Goal: Task Accomplishment & Management: Manage account settings

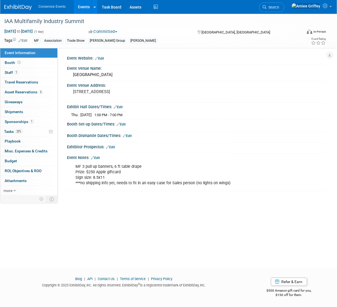
click at [81, 9] on link "Events" at bounding box center [84, 7] width 20 height 14
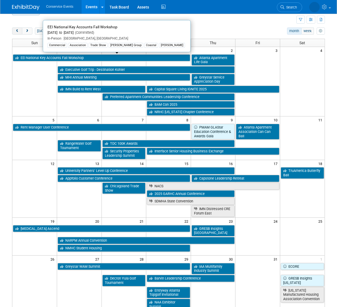
scroll to position [13, 0]
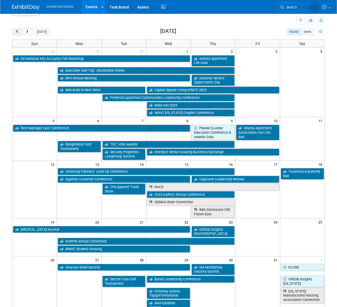
click at [16, 30] on span "prev" at bounding box center [17, 32] width 4 height 4
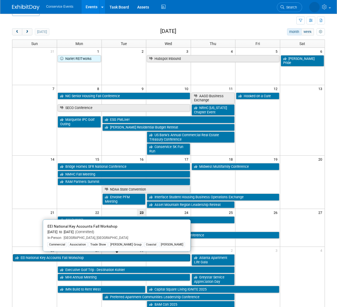
click at [32, 256] on link "EEI National Key Accounts Fall Workshop" at bounding box center [101, 257] width 177 height 7
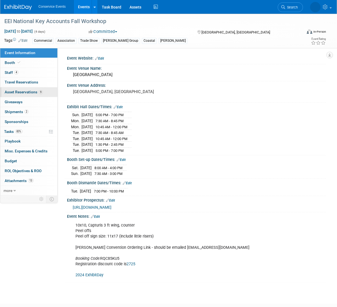
click at [21, 92] on span "Asset Reservations 9" at bounding box center [24, 92] width 38 height 4
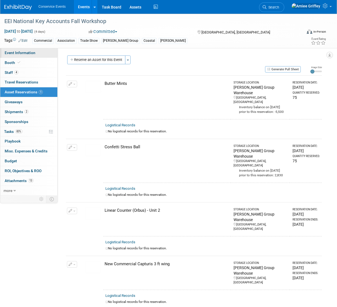
click at [40, 52] on link "Event Information" at bounding box center [28, 53] width 57 height 10
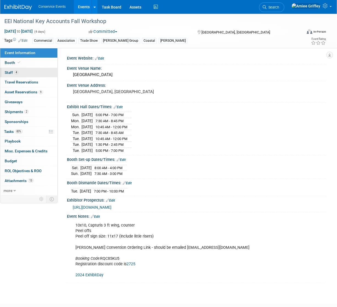
click at [21, 72] on link "4 Staff 4" at bounding box center [28, 73] width 57 height 10
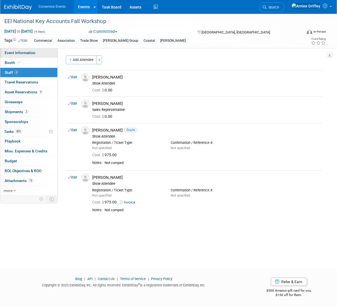
click at [27, 53] on span "Event Information" at bounding box center [20, 52] width 31 height 4
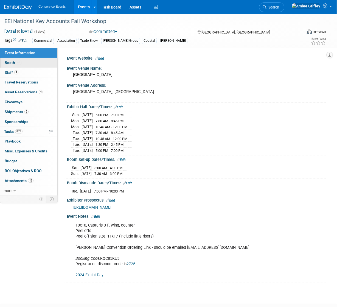
click at [35, 63] on link "Booth" at bounding box center [28, 63] width 57 height 10
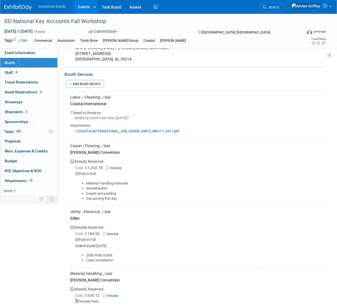
scroll to position [1, 0]
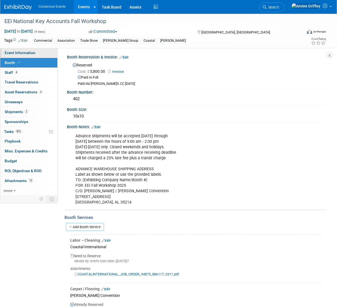
click at [34, 54] on span "Event Information" at bounding box center [20, 52] width 31 height 4
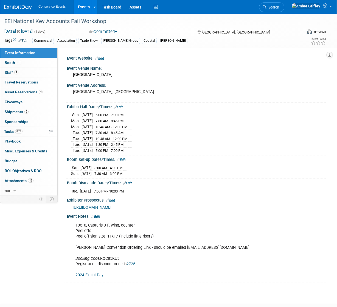
click at [106, 204] on div "https://fnkaw25.exh.mapyourshow.com/7_0/main/default" at bounding box center [197, 207] width 249 height 6
click at [106, 205] on span "https://fnkaw25.exh.mapyourshow.com/7_0/main/default" at bounding box center [92, 207] width 39 height 4
click at [15, 58] on link "Booth" at bounding box center [28, 63] width 57 height 10
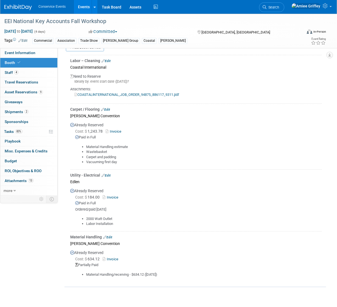
scroll to position [218, 0]
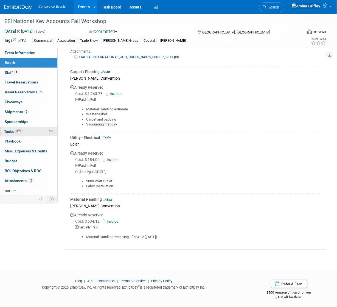
click at [21, 130] on span "83%" at bounding box center [18, 131] width 7 height 4
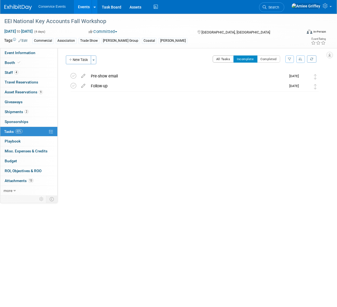
click at [220, 57] on button "All Tasks" at bounding box center [223, 58] width 21 height 7
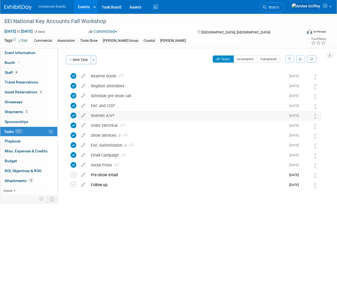
click at [104, 117] on div "Internet A/V?" at bounding box center [187, 115] width 198 height 9
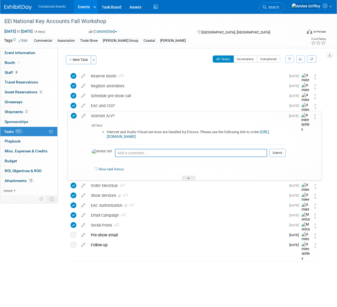
click at [189, 135] on link "https://eventnow.encoreglobal.com/myevents/result/index/show_id/3699b2fa-ec4a-f…" at bounding box center [188, 134] width 162 height 9
click at [26, 54] on span "Event Information" at bounding box center [20, 52] width 31 height 4
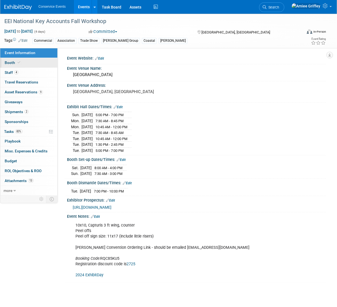
click at [18, 61] on icon at bounding box center [19, 62] width 3 height 3
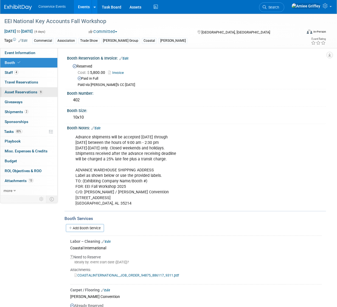
click at [23, 88] on link "9 Asset Reservations 9" at bounding box center [28, 92] width 57 height 10
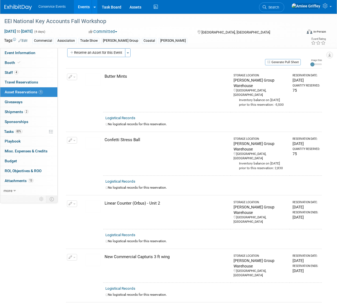
scroll to position [16, 0]
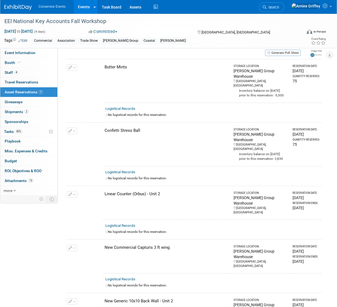
click at [92, 244] on img at bounding box center [93, 250] width 16 height 12
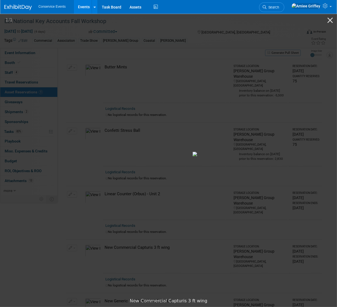
click at [268, 152] on img at bounding box center [268, 154] width 151 height 4
click at [330, 19] on button "Close gallery" at bounding box center [330, 20] width 14 height 13
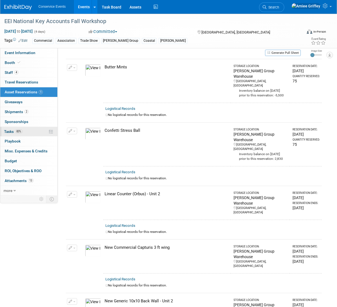
click at [19, 133] on span "83%" at bounding box center [18, 131] width 7 height 4
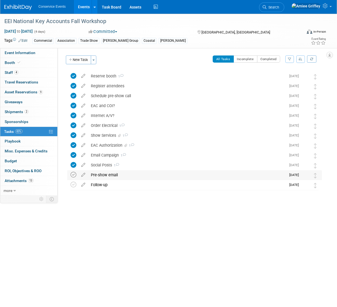
click at [75, 175] on icon at bounding box center [74, 175] width 6 height 6
click at [43, 49] on link "Event Information" at bounding box center [28, 53] width 57 height 10
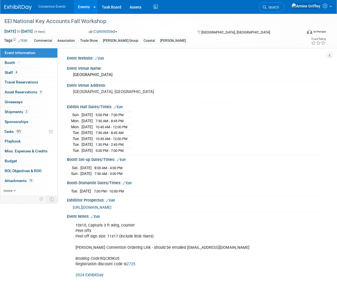
click at [101, 59] on link "Edit" at bounding box center [99, 59] width 9 height 4
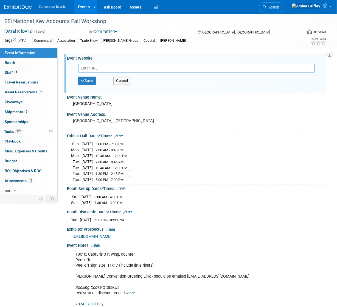
click at [104, 65] on input "text" at bounding box center [196, 68] width 237 height 9
type input "https://www.eei.org/Events/_Local/national-key-accounts-workshop"
click at [88, 80] on button "Save" at bounding box center [87, 81] width 18 height 8
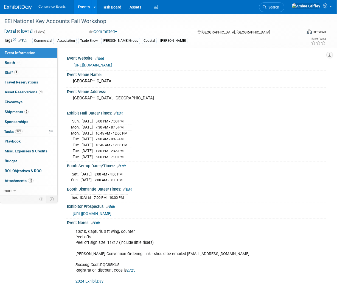
click at [83, 5] on link "Events" at bounding box center [84, 7] width 20 height 14
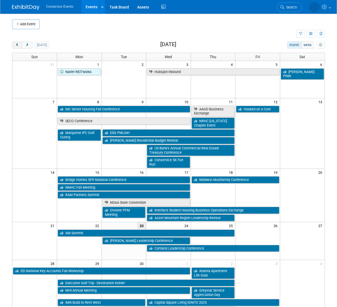
click at [16, 45] on span "prev" at bounding box center [17, 45] width 4 height 4
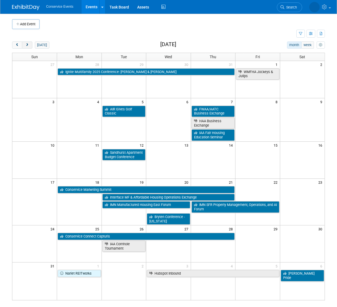
click at [30, 43] on button "next" at bounding box center [27, 44] width 10 height 7
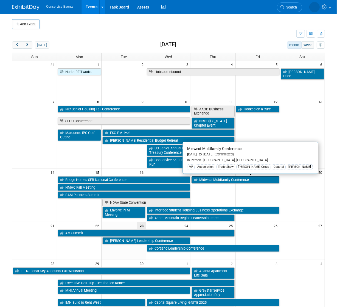
click at [219, 178] on link "Midwest Multifamily Conference" at bounding box center [236, 179] width 88 height 7
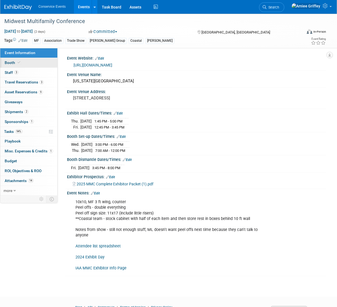
click at [43, 62] on link "Booth" at bounding box center [28, 63] width 57 height 10
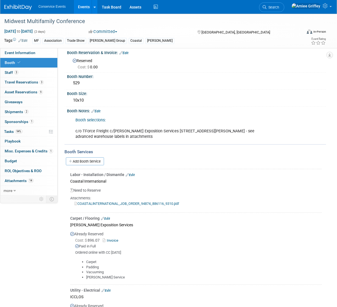
scroll to position [51, 0]
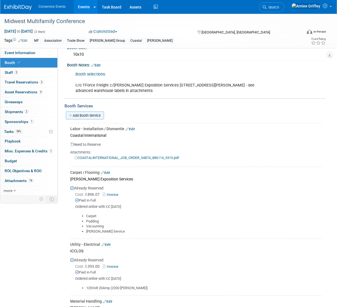
click at [85, 117] on link "Add Booth Service" at bounding box center [85, 115] width 38 height 8
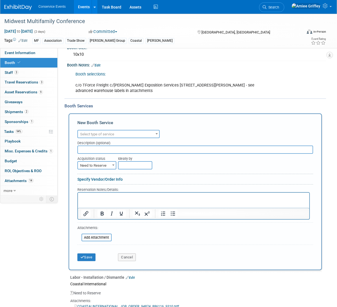
scroll to position [0, 0]
click at [130, 256] on button "Cancel" at bounding box center [127, 257] width 18 height 8
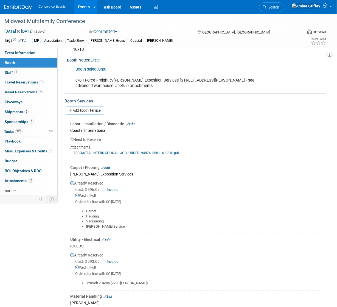
scroll to position [64, 0]
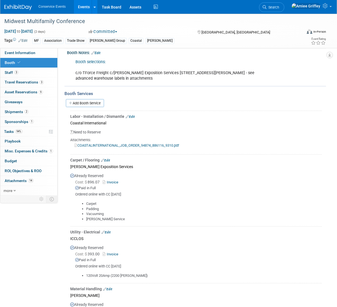
click at [133, 116] on link "Edit" at bounding box center [130, 117] width 9 height 4
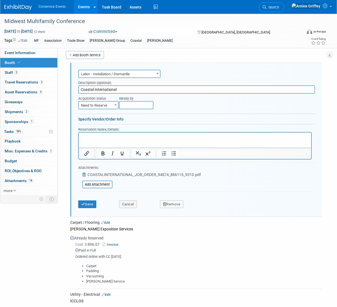
scroll to position [0, 0]
click at [107, 106] on span "Need to Reserve" at bounding box center [98, 106] width 39 height 8
select select "2"
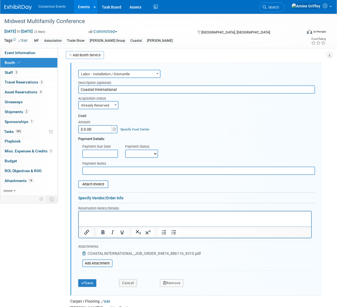
click at [96, 125] on input "$ 0.00" at bounding box center [95, 129] width 34 height 8
type input "$ 1,604.40"
click at [129, 153] on select "Not Paid Yet Partially Paid Paid in Full" at bounding box center [141, 154] width 33 height 8
select select "1"
click at [125, 150] on select "Not Paid Yet Partially Paid Paid in Full" at bounding box center [141, 154] width 33 height 8
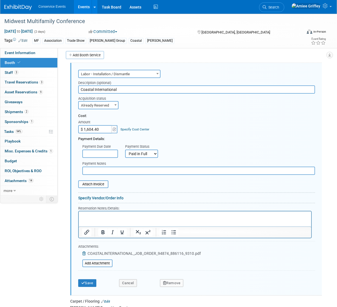
click at [113, 170] on input "text" at bounding box center [198, 171] width 233 height 8
type input "Emailed to corp 9/23/25"
click at [94, 184] on input "file" at bounding box center [75, 184] width 65 height 7
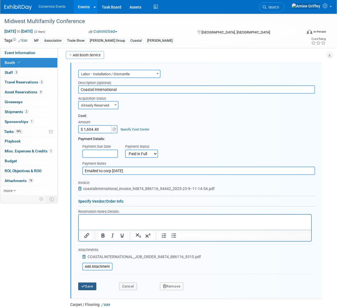
click at [91, 285] on button "Save" at bounding box center [87, 286] width 18 height 8
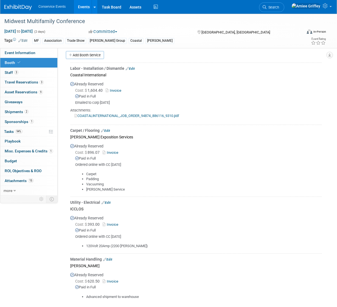
click at [86, 6] on link "Events" at bounding box center [84, 7] width 20 height 14
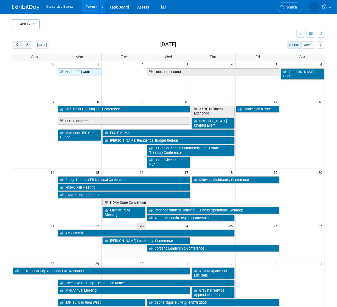
click at [20, 44] on button "prev" at bounding box center [17, 44] width 10 height 7
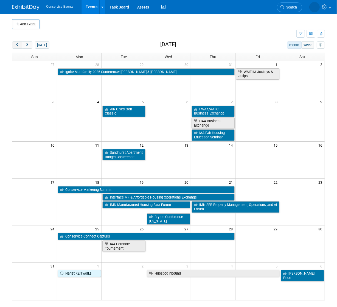
click at [20, 44] on button "prev" at bounding box center [17, 44] width 10 height 7
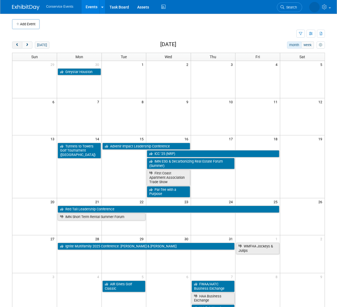
click at [20, 44] on button "prev" at bounding box center [17, 44] width 10 height 7
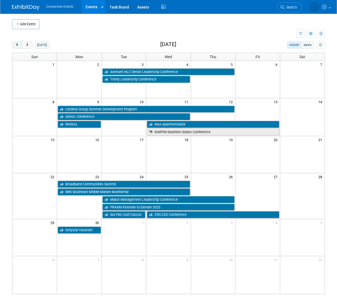
click at [20, 44] on button "prev" at bounding box center [17, 44] width 10 height 7
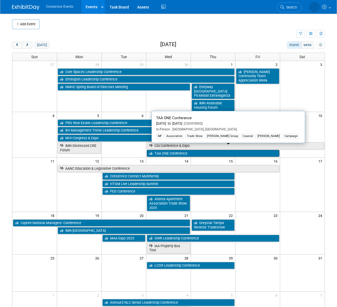
click at [166, 150] on link "TAA ONE Conference" at bounding box center [213, 153] width 133 height 7
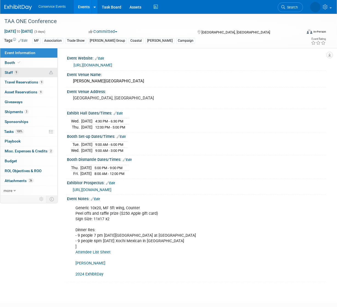
click at [36, 72] on link "9 Staff 9" at bounding box center [28, 73] width 57 height 10
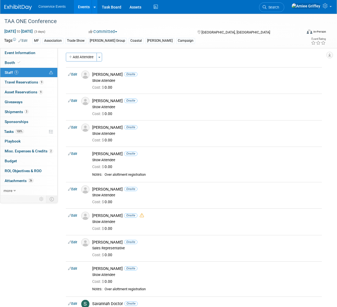
scroll to position [2, 0]
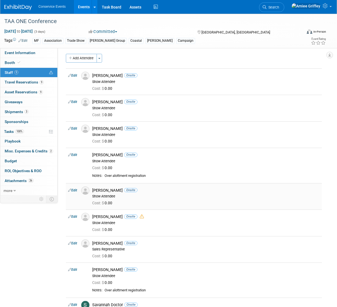
click at [85, 191] on img at bounding box center [85, 190] width 8 height 8
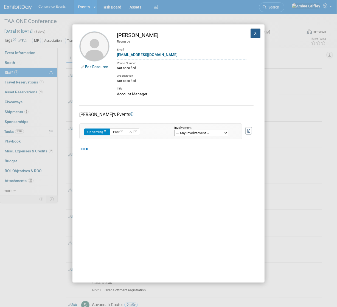
click at [254, 35] on button "X" at bounding box center [256, 33] width 10 height 9
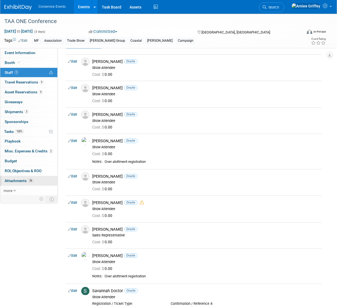
scroll to position [0, 0]
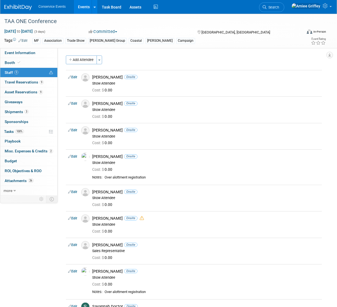
click at [84, 9] on link "Events" at bounding box center [84, 7] width 20 height 14
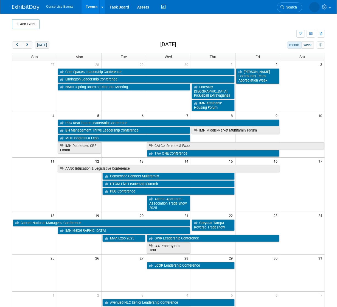
click at [43, 47] on button "[DATE]" at bounding box center [42, 44] width 15 height 7
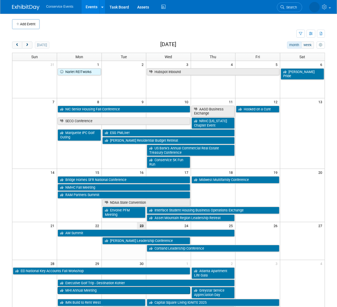
click at [87, 291] on link "MHI Annual Meeting" at bounding box center [124, 290] width 133 height 7
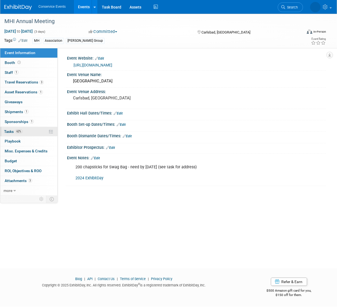
click at [10, 134] on link "62% Tasks 62%" at bounding box center [28, 132] width 57 height 10
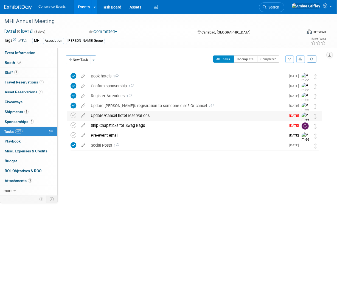
click at [122, 116] on div "Update/Cancel hotel reservations" at bounding box center [187, 115] width 198 height 9
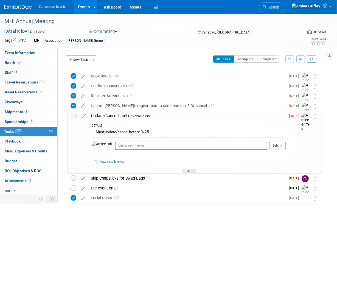
click at [122, 116] on div "Update/Cancel hotel reservations" at bounding box center [186, 115] width 197 height 9
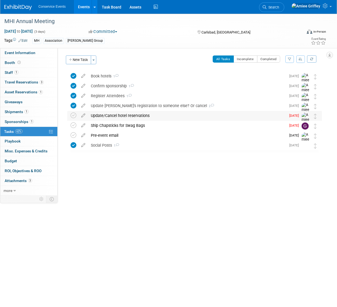
click at [121, 115] on div "Update/Cancel hotel reservations" at bounding box center [187, 115] width 198 height 9
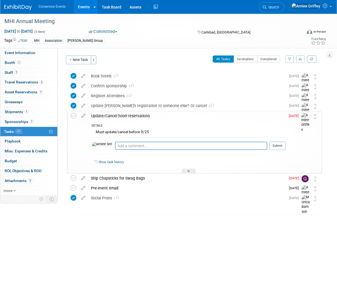
click at [121, 115] on div "Update/Cancel hotel reservations" at bounding box center [186, 115] width 197 height 9
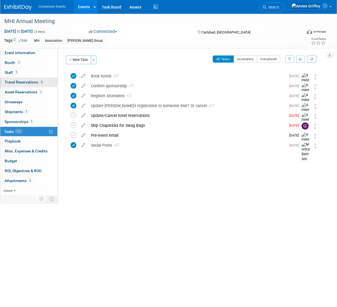
click at [27, 81] on span "Travel Reservations 3" at bounding box center [24, 82] width 39 height 4
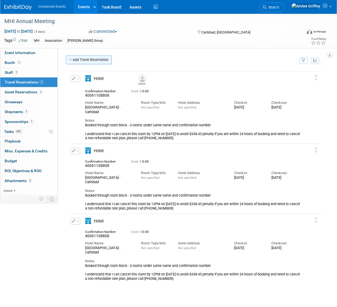
click at [88, 60] on link "Add Travel Reservation" at bounding box center [89, 59] width 46 height 9
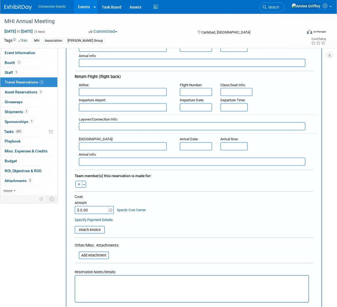
scroll to position [315, 0]
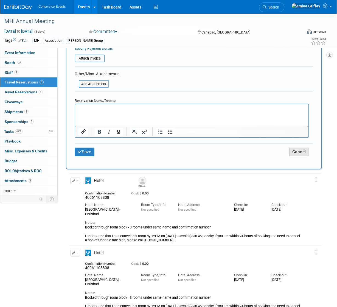
click at [306, 152] on button "Cancel" at bounding box center [299, 152] width 20 height 9
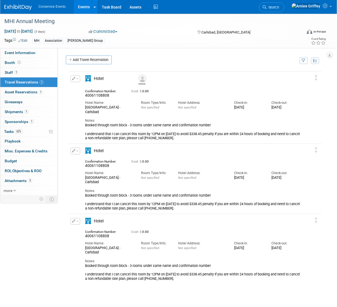
scroll to position [0, 0]
click at [78, 79] on button "button" at bounding box center [76, 78] width 10 height 7
click at [94, 106] on button "Duplicate" at bounding box center [94, 106] width 46 height 8
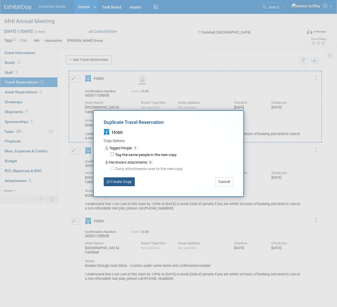
click at [127, 183] on button "Create Copy" at bounding box center [119, 181] width 31 height 9
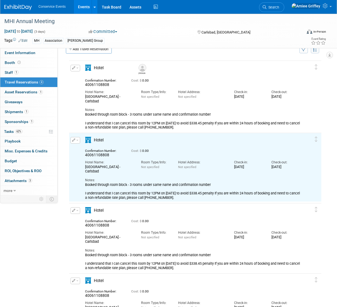
click at [77, 140] on span "button" at bounding box center [77, 140] width 2 height 1
click at [88, 151] on button "Edit Reservation" at bounding box center [94, 150] width 46 height 8
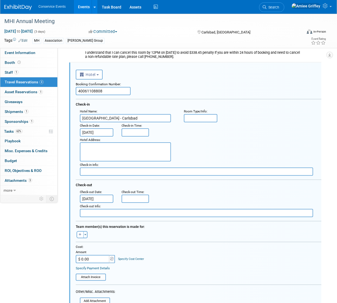
drag, startPoint x: 105, startPoint y: 92, endPoint x: 72, endPoint y: 91, distance: 32.9
click at [72, 91] on div "<i class="fas fa-plane" style="padding: 6px 4px 6px 1px;"></i> Flight <i class=…" at bounding box center [195, 224] width 252 height 323
type input "40062116278"
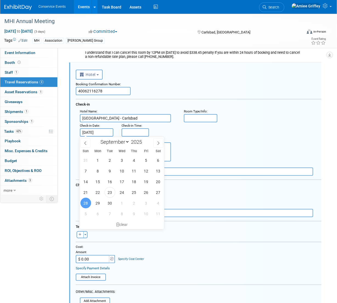
click at [92, 132] on input "[DATE]" at bounding box center [96, 132] width 33 height 8
click at [123, 204] on span "1" at bounding box center [122, 203] width 11 height 11
type input "[DATE]"
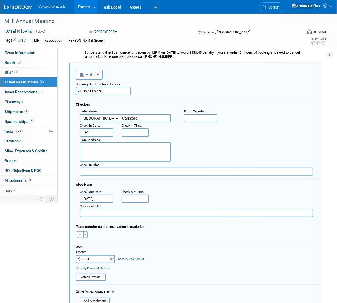
scroll to position [82, 0]
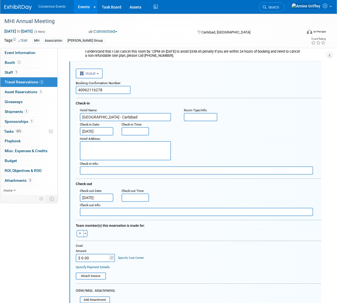
click at [100, 196] on input "[DATE]" at bounding box center [96, 198] width 33 height 8
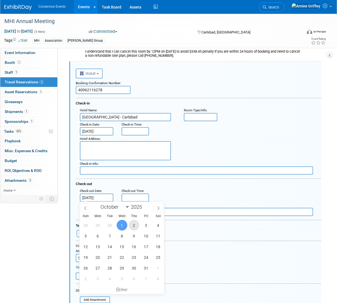
click at [134, 225] on span "2" at bounding box center [134, 225] width 11 height 11
type input "[DATE]"
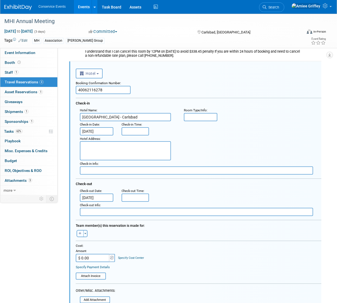
click at [80, 235] on button "button" at bounding box center [80, 233] width 7 height 7
select select
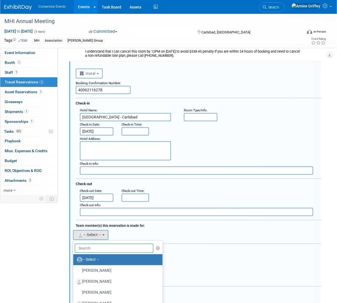
click at [87, 249] on input "text" at bounding box center [114, 248] width 79 height 9
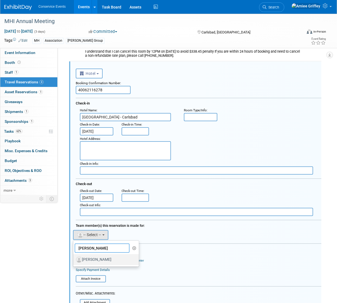
type input "[PERSON_NAME]"
click at [100, 261] on label "[PERSON_NAME]" at bounding box center [104, 259] width 57 height 9
click at [74, 261] on input "[PERSON_NAME]" at bounding box center [73, 259] width 4 height 4
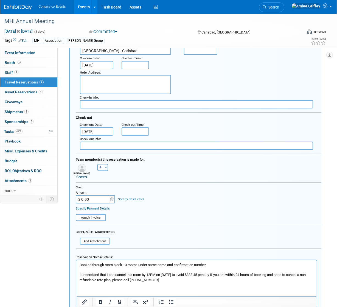
scroll to position [176, 0]
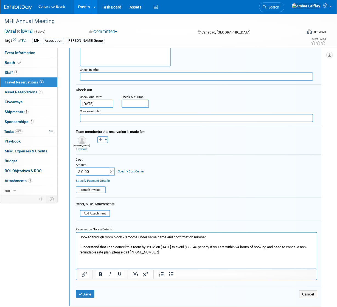
click at [134, 251] on p "Booked through room block - 3 rooms under same name and confirmation number I u…" at bounding box center [196, 245] width 234 height 20
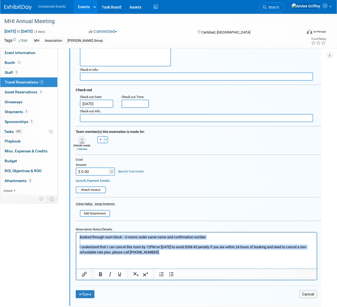
drag, startPoint x: 163, startPoint y: 251, endPoint x: 150, endPoint y: 462, distance: 211.7
click at [76, 232] on html "Booked through room block - 3 rooms under same name and confirmation number I u…" at bounding box center [196, 243] width 240 height 22
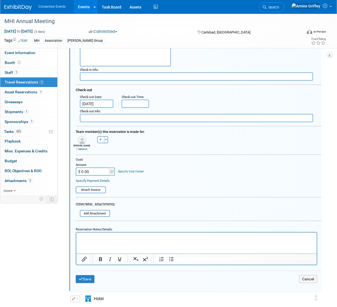
click at [82, 239] on p "Rich Text Area. Press ALT-0 for help." at bounding box center [196, 237] width 234 height 5
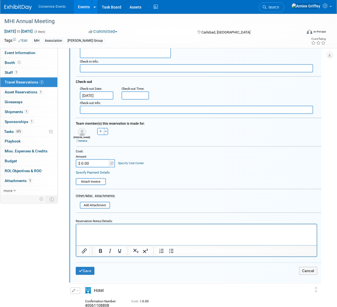
scroll to position [195, 0]
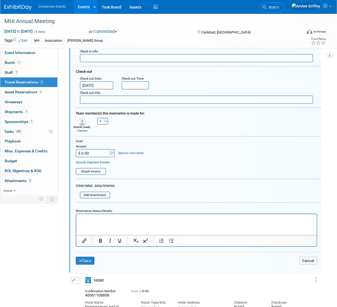
click at [89, 219] on p "Rich Text Area. Press ALT-0 for help." at bounding box center [196, 218] width 234 height 5
click at [88, 262] on button "Save" at bounding box center [85, 261] width 19 height 8
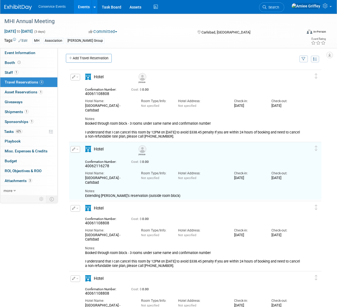
scroll to position [0, 0]
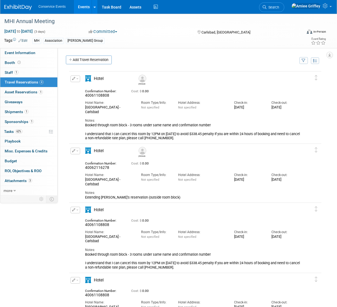
click at [76, 210] on span "button" at bounding box center [77, 209] width 2 height 1
click at [86, 218] on button "Edit Reservation" at bounding box center [94, 219] width 46 height 8
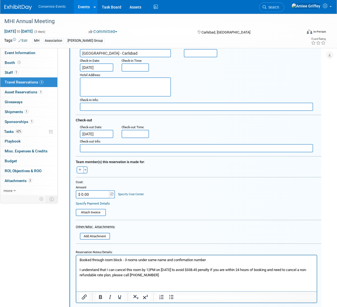
scroll to position [309, 0]
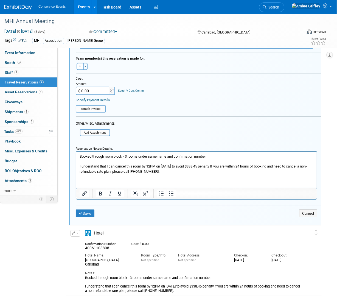
click at [79, 156] on p "Booked through room block - 3 rooms under same name and confirmation number I u…" at bounding box center [196, 164] width 234 height 20
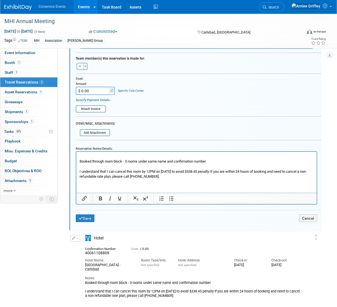
click at [83, 156] on p "Rich Text Area. Press ALT-0 for help." at bounding box center [196, 156] width 234 height 5
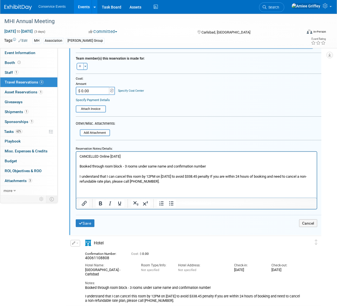
drag, startPoint x: 132, startPoint y: 157, endPoint x: 67, endPoint y: 152, distance: 65.7
click at [76, 152] on html "CANCELLED Online 9/23/25 Booked through room block - 3 rooms under same name an…" at bounding box center [196, 167] width 240 height 32
copy p "CANCELLED Online 9/23/25"
click at [84, 223] on button "Save" at bounding box center [85, 223] width 19 height 8
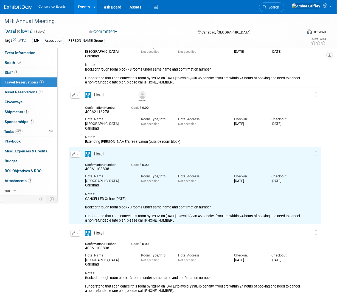
scroll to position [0, 0]
click at [78, 233] on button "button" at bounding box center [76, 233] width 10 height 7
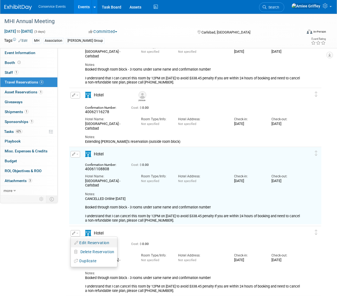
click at [86, 240] on button "Edit Reservation" at bounding box center [94, 243] width 46 height 8
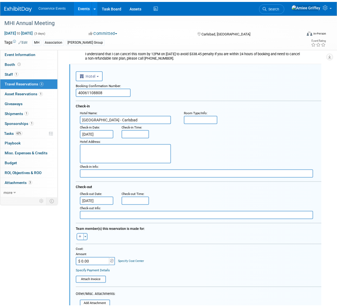
scroll to position [313, 0]
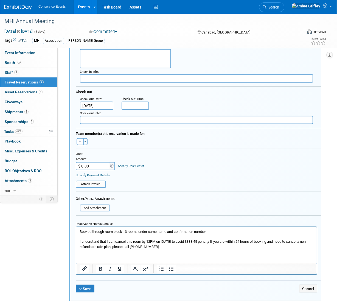
click at [80, 231] on p "Booked through room block - 3 rooms under same name and confirmation number I u…" at bounding box center [196, 239] width 234 height 20
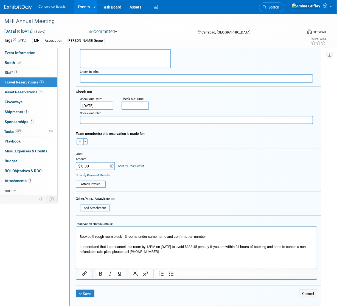
click at [81, 230] on p "Rich Text Area. Press ALT-0 for help." at bounding box center [196, 231] width 234 height 5
click at [134, 232] on p "CANCELLED Online [DATE]" at bounding box center [196, 231] width 234 height 5
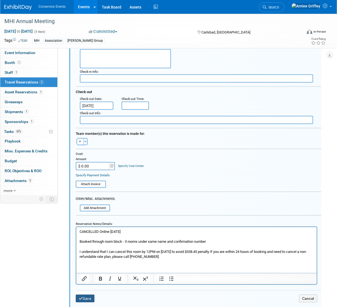
click at [81, 297] on icon "submit" at bounding box center [81, 299] width 4 height 4
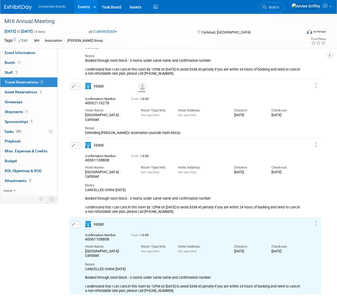
scroll to position [0, 0]
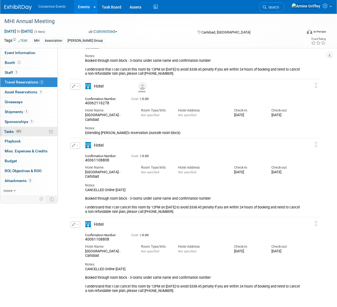
click at [29, 131] on link "62% Tasks 62%" at bounding box center [28, 132] width 57 height 10
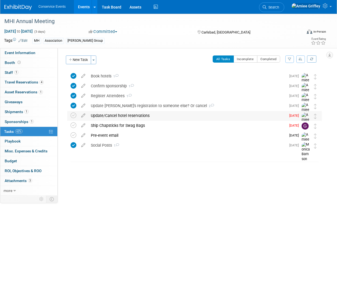
click at [122, 117] on div "Update/Cancel hotel reservations" at bounding box center [187, 115] width 198 height 9
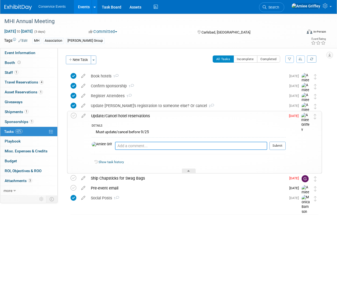
click at [115, 142] on textarea at bounding box center [191, 146] width 152 height 8
type textarea "Cancelled extra rooms online 9/23/25"
click at [281, 146] on button "Submit" at bounding box center [277, 146] width 16 height 8
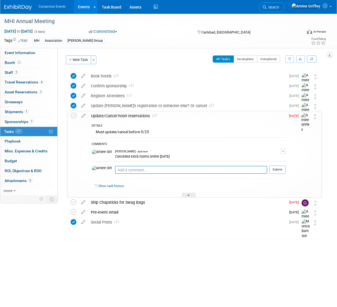
click at [138, 169] on textarea at bounding box center [191, 170] width 152 height 8
type textarea "U"
type textarea "Booked additional night to extend Zach's reservation via phone 9/23/25"
click at [277, 170] on button "Submit" at bounding box center [277, 169] width 16 height 8
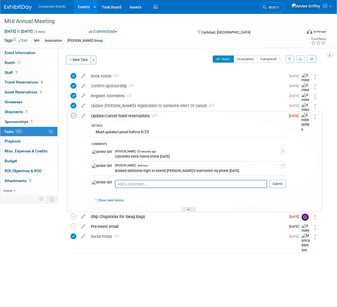
click at [74, 116] on icon at bounding box center [74, 116] width 6 height 6
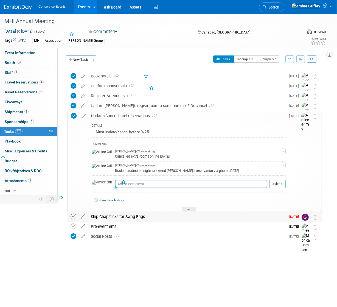
click at [74, 216] on icon at bounding box center [74, 216] width 6 height 6
click at [114, 218] on div "Ship Chapsticks for Swag Bags" at bounding box center [187, 216] width 198 height 9
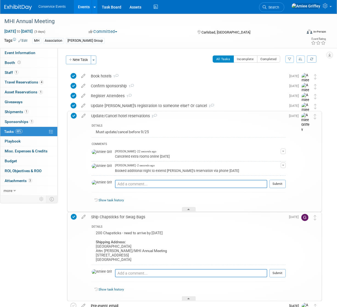
click at [102, 115] on div "Update/Cancel hotel reservations 2" at bounding box center [186, 115] width 197 height 9
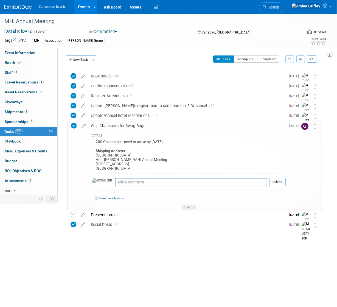
click at [111, 125] on div "Ship Chapsticks for Swag Bags" at bounding box center [186, 125] width 197 height 9
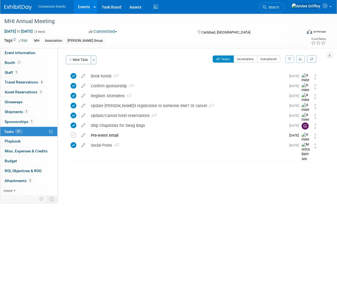
click at [78, 7] on link "Events" at bounding box center [84, 7] width 20 height 14
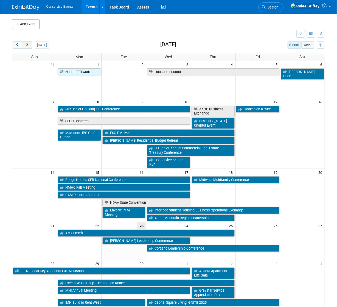
click at [27, 45] on span "next" at bounding box center [27, 45] width 4 height 4
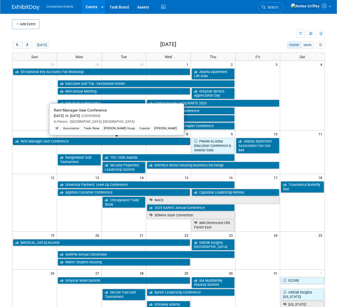
click at [63, 142] on link "Rent Manager User Conference" at bounding box center [101, 141] width 177 height 7
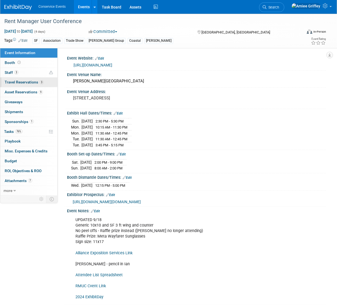
click at [21, 83] on span "Travel Reservations 3" at bounding box center [24, 82] width 39 height 4
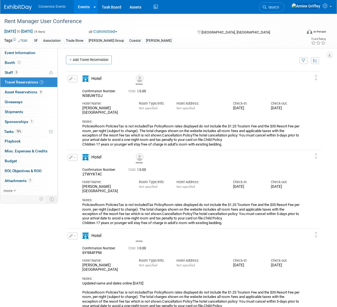
scroll to position [1, 0]
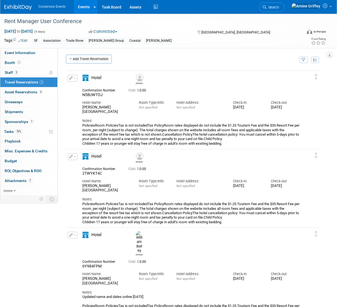
click at [74, 78] on span "button" at bounding box center [75, 78] width 2 height 1
click at [83, 86] on button "Edit Reservation" at bounding box center [91, 88] width 46 height 8
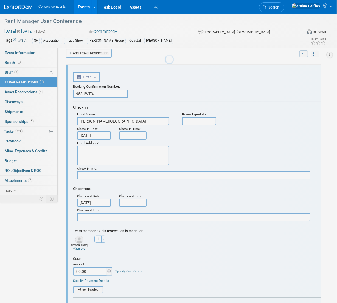
scroll to position [9, 0]
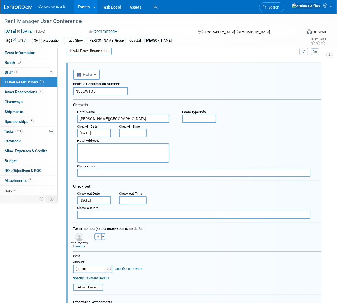
click at [100, 133] on input "Oct 5, 2025" at bounding box center [94, 133] width 34 height 8
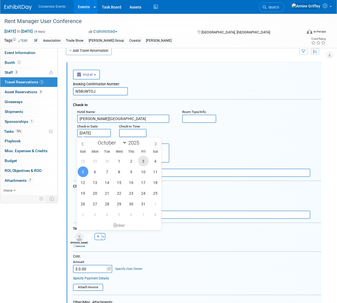
click at [141, 162] on span "3" at bounding box center [143, 161] width 11 height 11
type input "Oct 3, 2025"
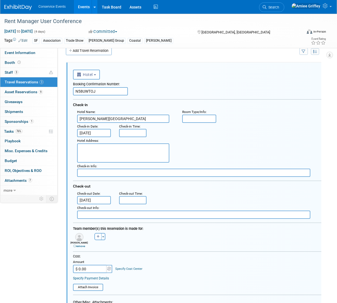
click at [100, 199] on input "Oct 8, 2025" at bounding box center [94, 200] width 34 height 8
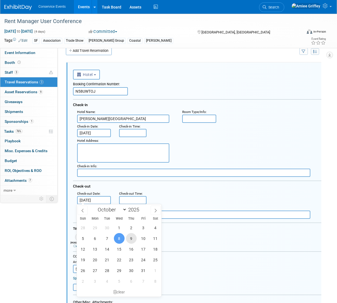
click at [129, 240] on span "9" at bounding box center [131, 238] width 11 height 11
type input "Oct 9, 2025"
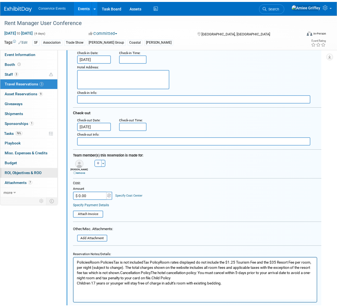
scroll to position [101, 0]
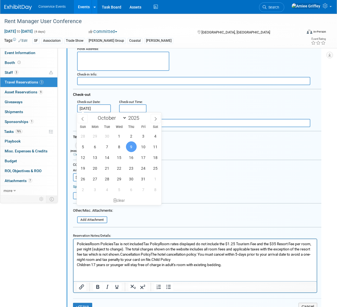
click at [77, 243] on p "PoliciesRoom PoliciesTax is not includedTax PolicyRoom rates displayed do not i…" at bounding box center [195, 254] width 237 height 26
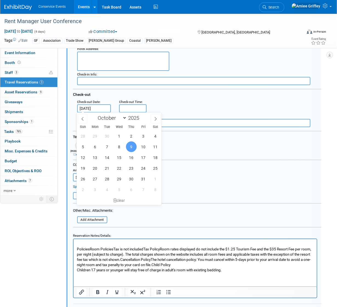
click at [84, 243] on p "Rich Text Area. Press ALT-0 for help." at bounding box center [195, 243] width 237 height 5
click at [139, 241] on p "Modified dates online 9/23/25" at bounding box center [195, 243] width 237 height 5
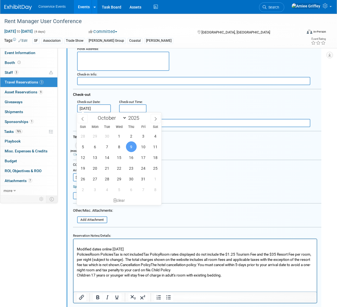
click at [77, 248] on p "Modified dates online 9/23/25" at bounding box center [195, 248] width 237 height 5
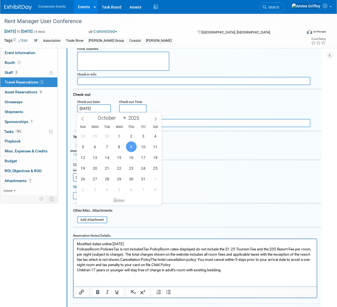
click at [129, 244] on p "Modified dates online 9/23/25" at bounding box center [195, 243] width 237 height 5
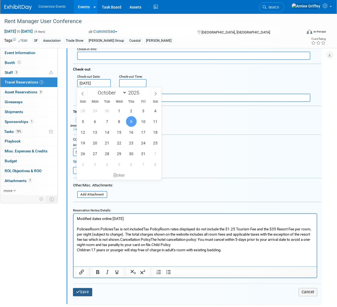
click at [80, 289] on button "Save" at bounding box center [82, 292] width 19 height 8
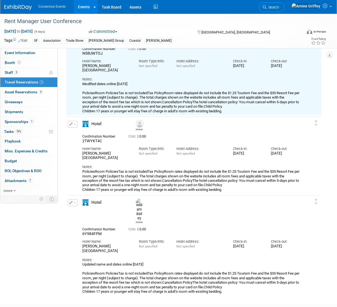
scroll to position [9, 0]
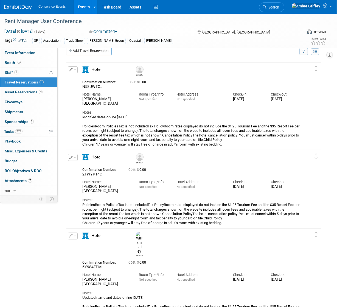
click at [74, 70] on span "button" at bounding box center [75, 69] width 2 height 1
click at [85, 96] on button "Duplicate" at bounding box center [91, 98] width 46 height 8
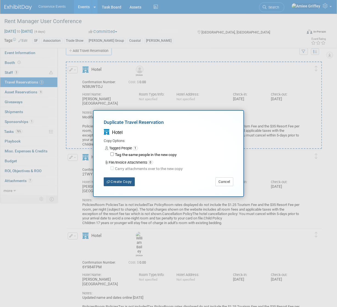
click at [121, 182] on button "Create Copy" at bounding box center [119, 181] width 31 height 9
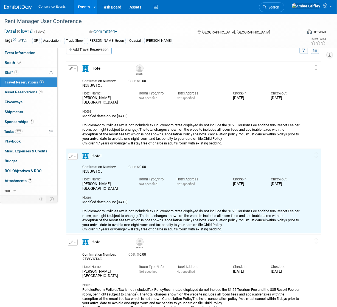
scroll to position [11, 0]
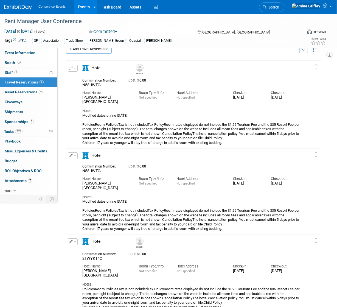
click at [77, 156] on button "button" at bounding box center [73, 155] width 10 height 7
click at [99, 167] on button "Edit Reservation" at bounding box center [91, 165] width 46 height 8
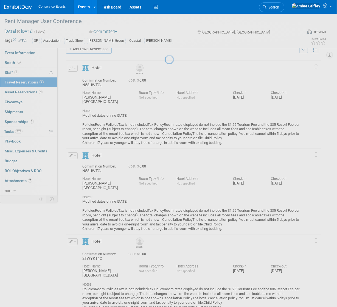
select select "9"
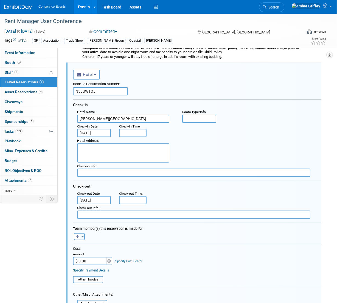
scroll to position [0, 0]
drag, startPoint x: 100, startPoint y: 91, endPoint x: 69, endPoint y: 91, distance: 31.6
click at [69, 91] on div "<i class="fas fa-plane" style="padding: 6px 4px 6px 1px;"></i> Flight <i class=…" at bounding box center [193, 234] width 255 height 342
click at [95, 202] on body "Conservice Events Events Add Event Bulk Upload Events Shareable Event Boards Re…" at bounding box center [168, 54] width 337 height 303
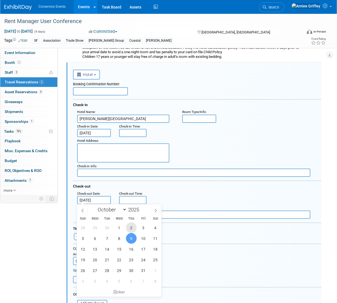
click at [130, 226] on span "2" at bounding box center [131, 228] width 11 height 11
type input "Oct 2, 2025"
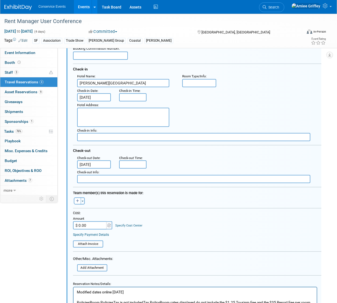
scroll to position [137, 0]
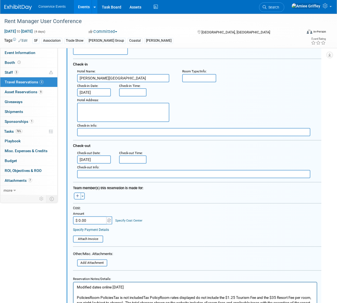
click at [74, 196] on button "button" at bounding box center [77, 196] width 7 height 7
select select
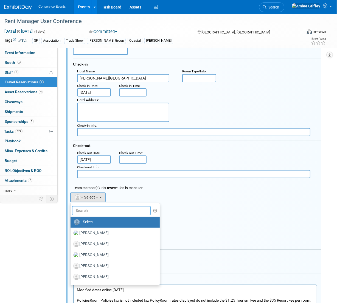
click at [90, 210] on input "text" at bounding box center [111, 210] width 79 height 9
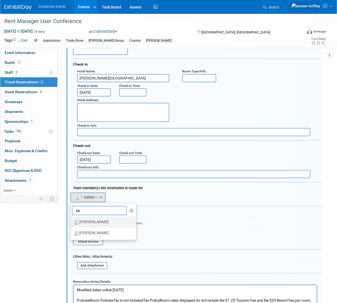
type input "za"
click at [88, 221] on label "Zach Beck" at bounding box center [101, 222] width 57 height 9
click at [71, 221] on input "Zach Beck" at bounding box center [70, 222] width 4 height 4
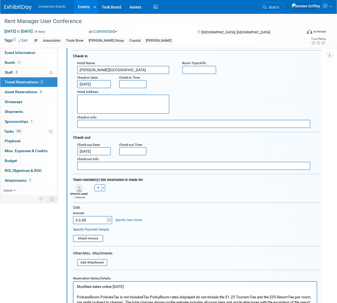
scroll to position [126, 0]
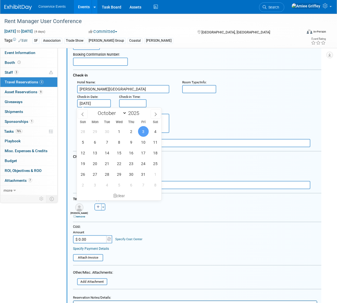
click at [98, 103] on input "Oct 3, 2025" at bounding box center [94, 103] width 34 height 8
click at [130, 132] on span "2" at bounding box center [131, 131] width 11 height 11
type input "Oct 2, 2025"
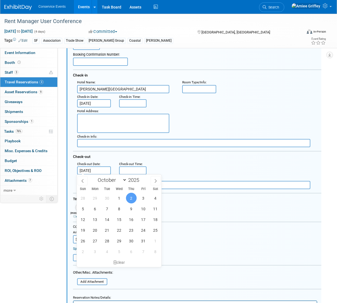
click at [91, 169] on input "Oct 2, 2025" at bounding box center [94, 171] width 34 height 8
click at [139, 196] on span "3" at bounding box center [143, 198] width 11 height 11
type input "Oct 3, 2025"
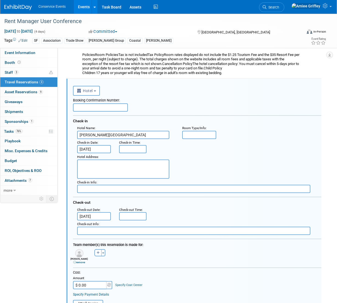
scroll to position [81, 0]
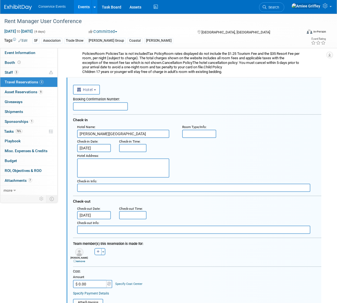
click at [100, 108] on input "text" at bounding box center [100, 106] width 55 height 8
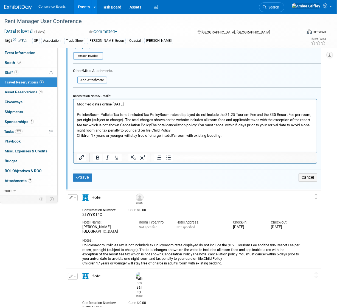
scroll to position [329, 0]
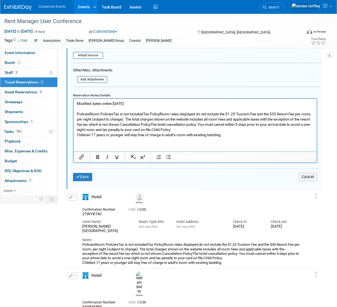
type input "75630888"
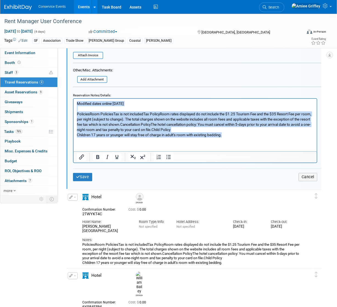
drag, startPoint x: 232, startPoint y: 134, endPoint x: 69, endPoint y: 103, distance: 165.4
click at [73, 103] on html "Modified dates online 9/23/25 PoliciesRoom PoliciesTax is not includedTax Polic…" at bounding box center [194, 118] width 243 height 39
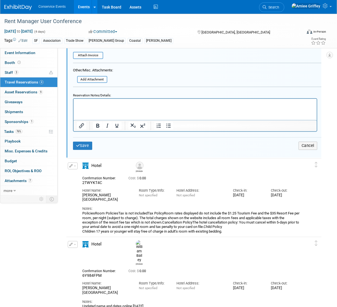
click at [91, 105] on p "Rich Text Area. Press ALT-0 for help." at bounding box center [195, 103] width 237 height 5
click at [84, 145] on button "Save" at bounding box center [82, 146] width 19 height 8
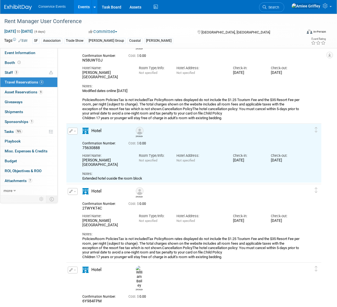
scroll to position [0, 0]
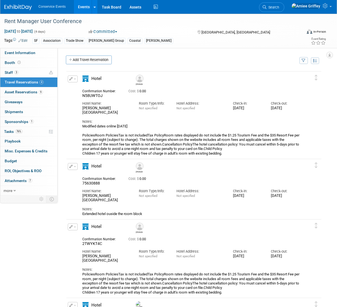
click at [102, 186] on div "Hotel Name: Gaylord Pacific Resort & Convention Center" at bounding box center [106, 194] width 57 height 17
drag, startPoint x: 102, startPoint y: 184, endPoint x: 83, endPoint y: 184, distance: 19.5
click at [83, 184] on div "75630888" at bounding box center [101, 183] width 38 height 5
copy span "75630888"
click at [82, 7] on link "Events" at bounding box center [84, 7] width 20 height 14
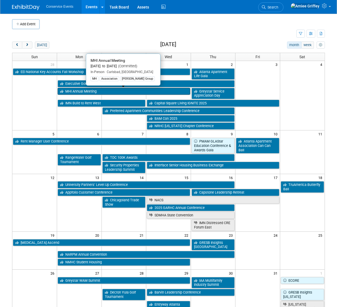
click at [76, 92] on link "MHI Annual Meeting" at bounding box center [124, 91] width 133 height 7
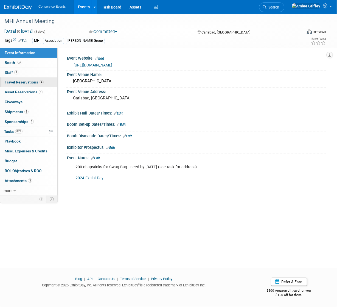
click at [18, 83] on span "Travel Reservations 4" at bounding box center [24, 82] width 39 height 4
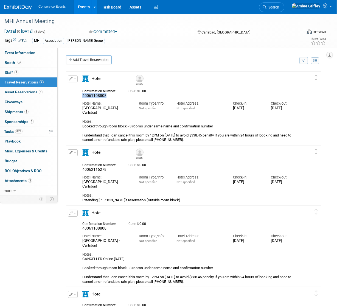
drag, startPoint x: 109, startPoint y: 97, endPoint x: 83, endPoint y: 95, distance: 26.4
click at [83, 95] on div "40061108808" at bounding box center [101, 95] width 38 height 5
copy span "40061108808"
click at [110, 170] on div "40062116278" at bounding box center [101, 169] width 38 height 5
drag, startPoint x: 109, startPoint y: 169, endPoint x: 83, endPoint y: 170, distance: 25.3
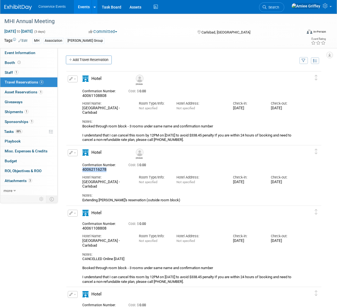
click at [83, 170] on div "40062116278" at bounding box center [101, 169] width 38 height 5
copy span "40062116278"
click at [83, 5] on link "Events" at bounding box center [84, 7] width 20 height 14
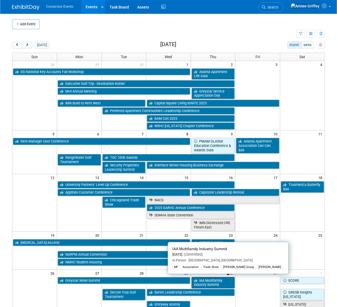
click at [222, 283] on link "IAA Multifamily Industry Summit" at bounding box center [213, 282] width 43 height 11
